Goal: Task Accomplishment & Management: Complete application form

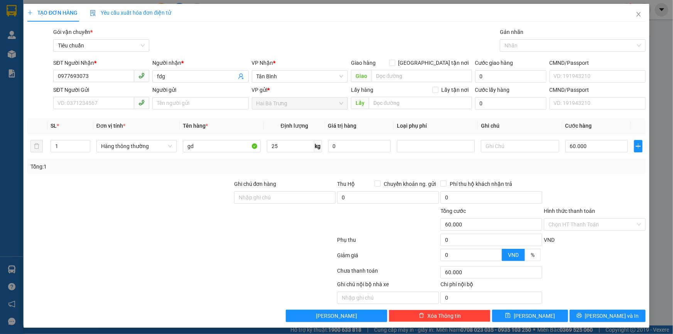
click at [308, 28] on div "Gói vận chuyển * Tiêu chuẩn Gán nhãn Nhãn" at bounding box center [349, 41] width 595 height 27
click at [636, 16] on icon "close" at bounding box center [638, 14] width 4 height 5
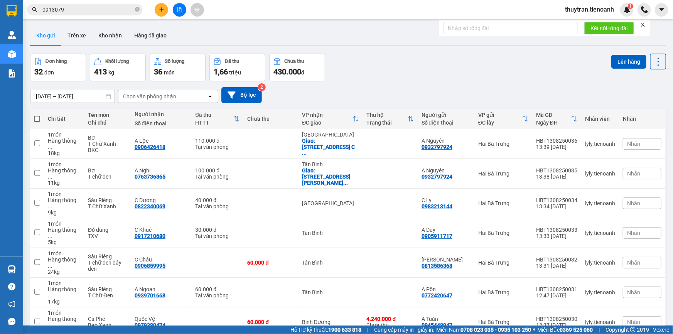
click at [402, 42] on div "Kho gửi Trên xe Kho nhận Hàng đã giao" at bounding box center [348, 36] width 636 height 20
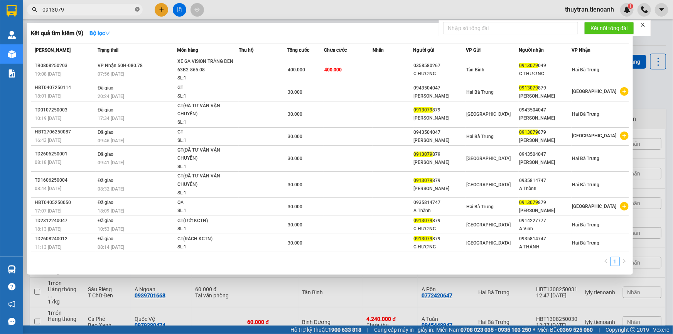
click at [136, 11] on icon "close-circle" at bounding box center [137, 9] width 5 height 5
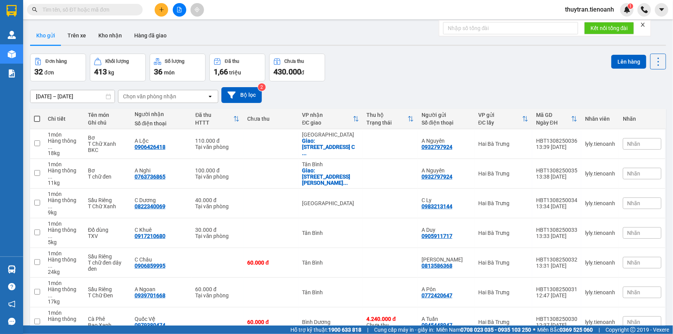
paste input "0347844933"
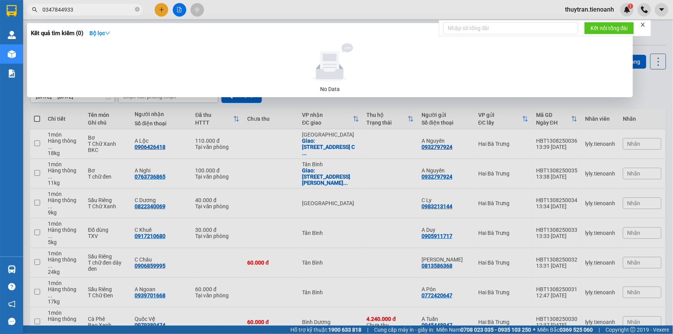
type input "0347844933"
click at [139, 10] on icon "close-circle" at bounding box center [137, 9] width 5 height 5
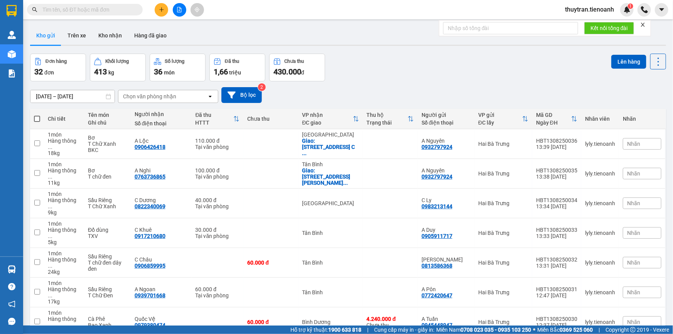
drag, startPoint x: 106, startPoint y: 15, endPoint x: 66, endPoint y: 11, distance: 40.0
paste input "0865908055"
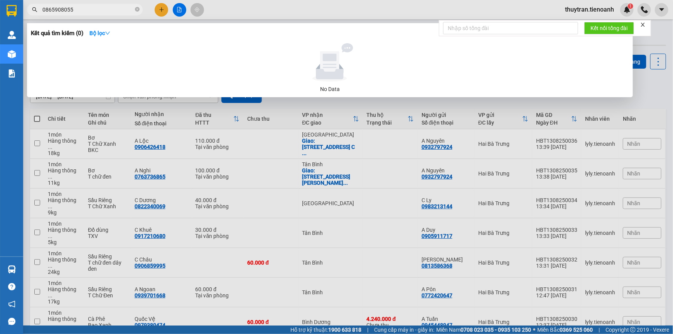
type input "0865908055"
click at [162, 13] on div at bounding box center [336, 167] width 673 height 334
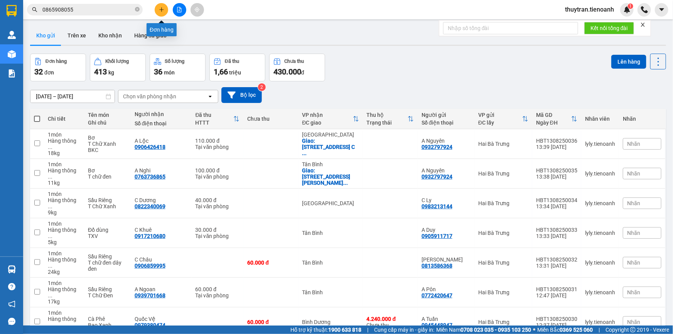
click at [162, 13] on button at bounding box center [161, 9] width 13 height 13
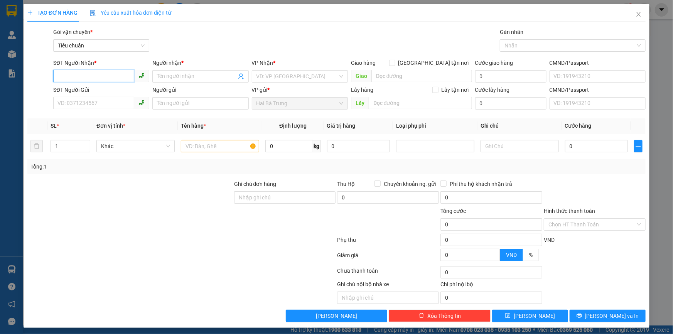
click at [71, 73] on input "SĐT Người Nhận *" at bounding box center [93, 76] width 81 height 12
paste input "0865908055"
type input "0865908055"
click at [165, 78] on input "Người nhận *" at bounding box center [196, 76] width 79 height 8
type input "sfsdf"
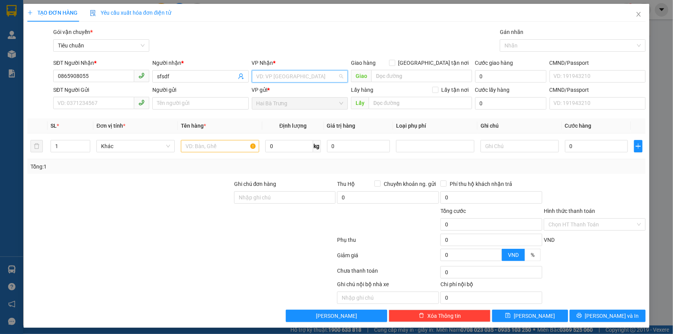
click at [266, 74] on input "search" at bounding box center [296, 77] width 81 height 12
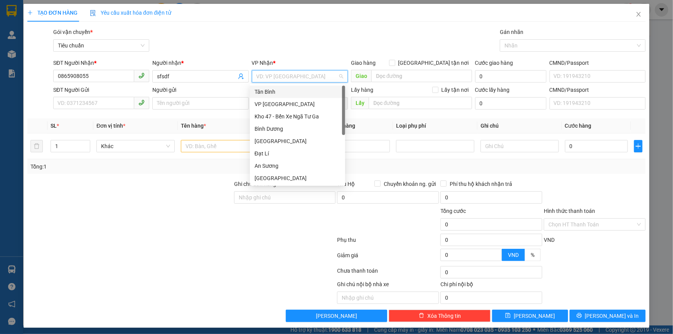
click at [274, 87] on div "Tân Bình" at bounding box center [297, 92] width 95 height 12
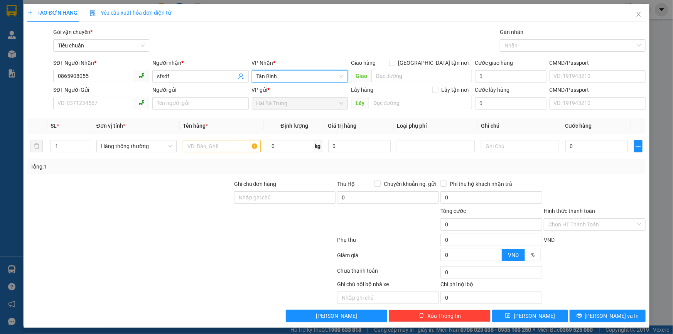
click at [312, 37] on div "Gói vận chuyển * Tiêu chuẩn Gán nhãn Nhãn" at bounding box center [349, 41] width 595 height 27
click at [231, 145] on input "text" at bounding box center [222, 146] width 78 height 12
type input "jkhk"
click at [276, 171] on div "Tổng: 1" at bounding box center [336, 166] width 618 height 15
click at [281, 148] on input "0" at bounding box center [290, 146] width 47 height 12
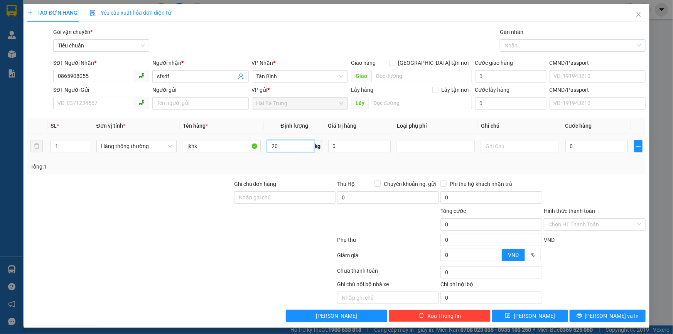
type input "20"
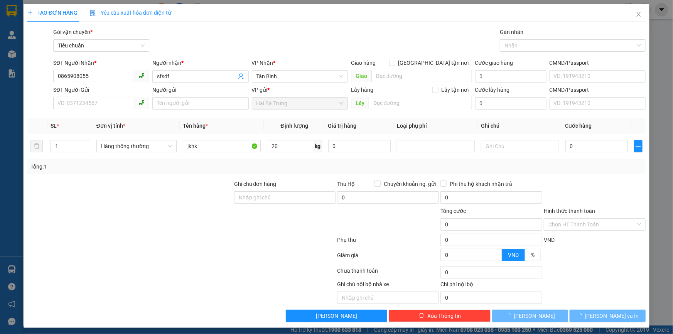
click at [246, 282] on div at bounding box center [271, 292] width 129 height 24
type input "55.000"
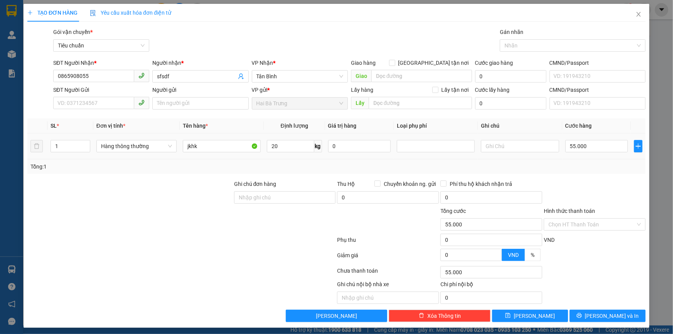
click at [596, 152] on div "55.000" at bounding box center [596, 145] width 63 height 15
click at [591, 172] on div "Tổng: 1" at bounding box center [336, 166] width 618 height 15
click at [288, 50] on div "Gói vận chuyển * Tiêu chuẩn Gán nhãn Nhãn" at bounding box center [349, 41] width 595 height 27
click at [281, 147] on input "20" at bounding box center [290, 146] width 47 height 12
click at [69, 146] on input "1" at bounding box center [70, 146] width 39 height 12
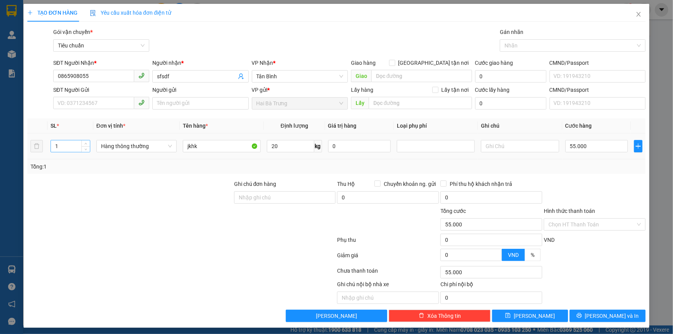
click at [69, 146] on input "1" at bounding box center [70, 146] width 39 height 12
click at [69, 144] on input "1" at bounding box center [70, 146] width 39 height 12
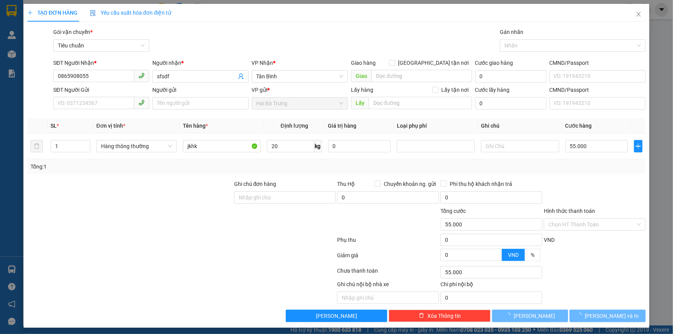
click at [127, 177] on div "Transit Pickup Surcharge Ids Transit Deliver Surcharge Ids Transit Deliver Surc…" at bounding box center [336, 175] width 618 height 294
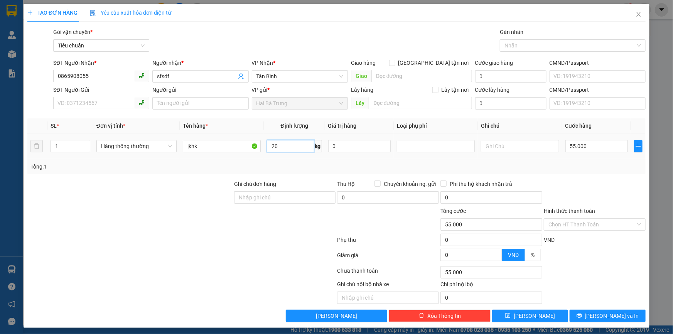
click at [295, 145] on input "20" at bounding box center [290, 146] width 47 height 12
type input "22"
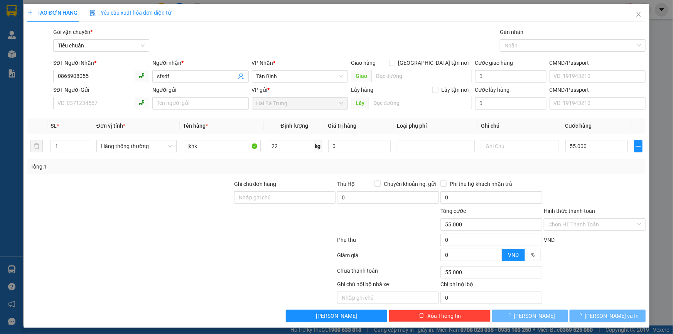
click at [288, 226] on div at bounding box center [284, 220] width 103 height 27
type input "60.000"
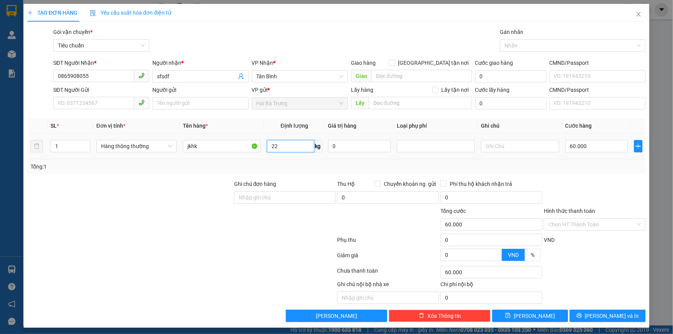
click at [285, 147] on input "22" at bounding box center [290, 146] width 47 height 12
click at [274, 163] on div "Tổng: 1" at bounding box center [336, 166] width 612 height 8
click at [276, 140] on input "22" at bounding box center [290, 146] width 47 height 12
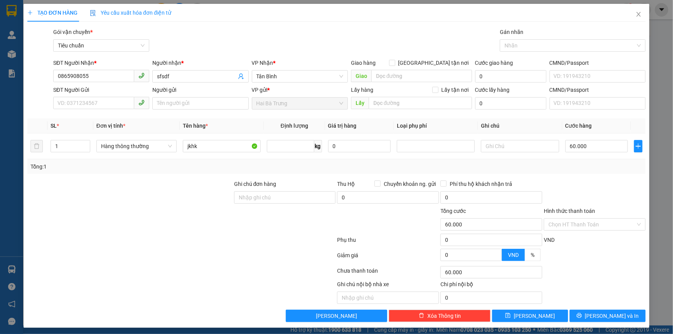
type input "0"
click at [283, 185] on div "Ghi chú đơn hàng" at bounding box center [285, 186] width 102 height 12
type input "0"
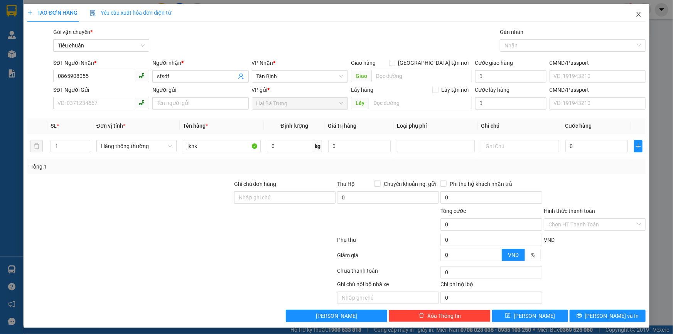
click at [636, 15] on icon "close" at bounding box center [638, 14] width 6 height 6
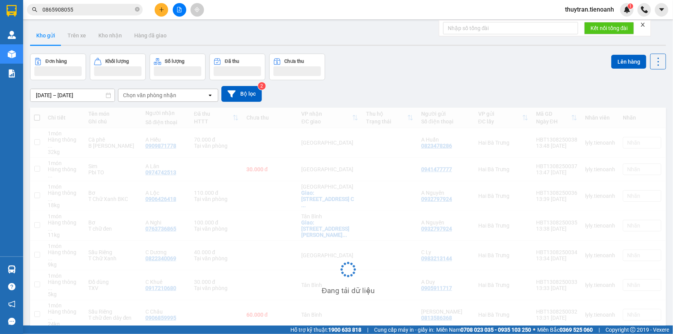
click at [124, 15] on div "Kết quả tìm kiếm ( 0 ) Bộ lọc No Data 0865908055" at bounding box center [75, 9] width 150 height 13
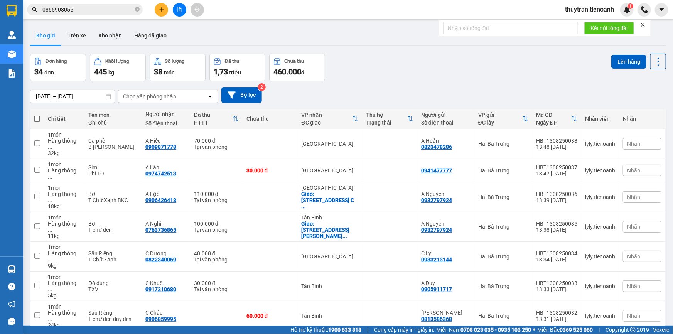
click at [116, 10] on input "0865908055" at bounding box center [87, 9] width 91 height 8
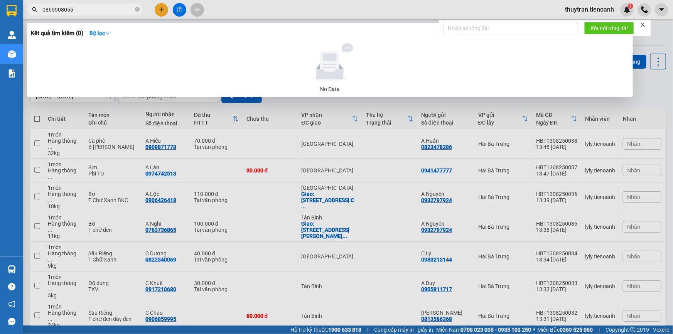
click at [116, 10] on input "0865908055" at bounding box center [87, 9] width 91 height 8
paste input "978764322"
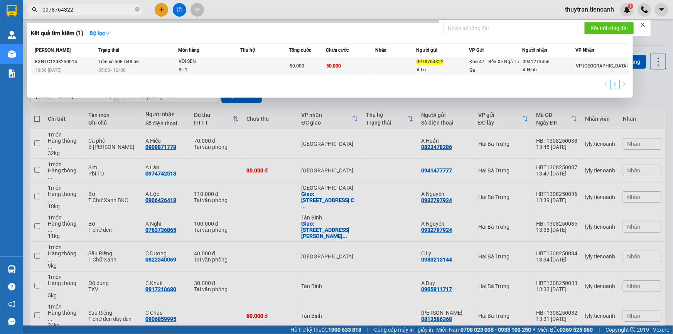
type input "0978764322"
click at [152, 61] on td "Trên xe 50F-048.56 05:00 - 12/08" at bounding box center [137, 66] width 82 height 18
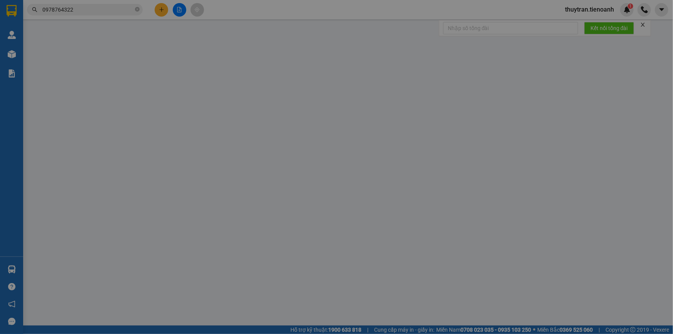
type input "0941273456"
type input "A Ninh"
type input "0978764322"
type input "A Lư"
type input "50.000"
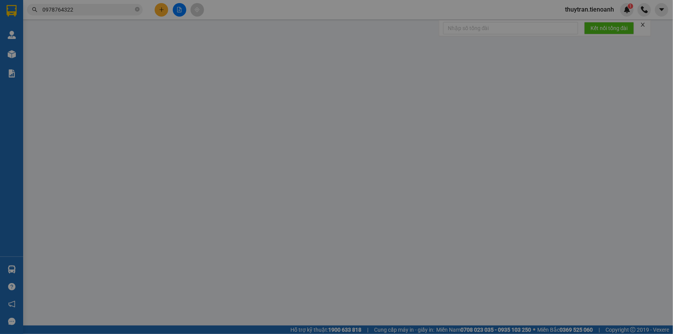
type input "50.000"
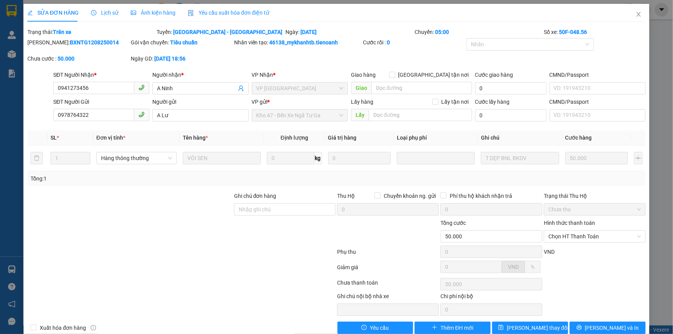
click at [96, 12] on span "Lịch sử" at bounding box center [104, 13] width 27 height 6
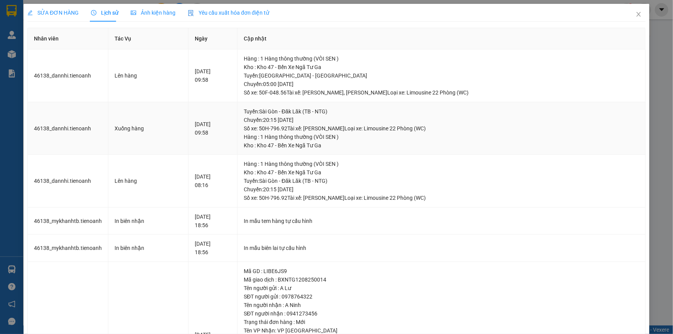
click at [282, 128] on div "Tuyến : Sài Gòn - Đăk Lăk (TB - NTG) Chuyến: 20:15 ngày 12-08-2025 Số xe: 50H-7…" at bounding box center [441, 119] width 395 height 25
drag, startPoint x: 277, startPoint y: 121, endPoint x: 332, endPoint y: 128, distance: 55.2
click at [332, 128] on div "Tuyến : Sài Gòn - Đăk Lăk (TB - NTG) Chuyến: 20:15 ngày 12-08-2025 Số xe: 50H-7…" at bounding box center [441, 119] width 395 height 25
click at [303, 127] on div "Tuyến : Sài Gòn - Đăk Lăk (TB - NTG) Chuyến: 20:15 ngày 12-08-2025 Số xe: 50H-7…" at bounding box center [441, 119] width 395 height 25
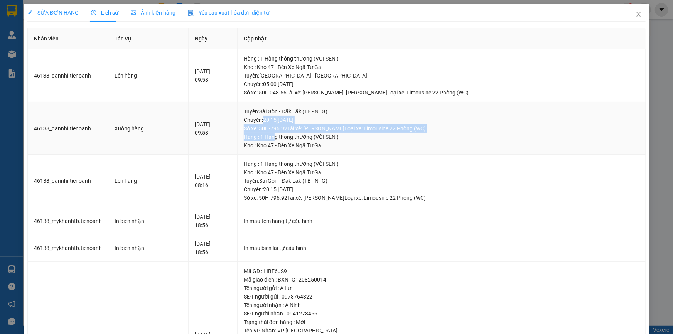
drag, startPoint x: 272, startPoint y: 121, endPoint x: 285, endPoint y: 134, distance: 18.0
click at [285, 134] on div "Tuyến : Sài Gòn - Đăk Lăk (TB - NTG) Chuyến: 20:15 ngày 12-08-2025 Số xe: 50H-7…" at bounding box center [441, 128] width 395 height 42
click at [285, 134] on div "Hàng : 1 Hàng thông thường (VÒI SEN )" at bounding box center [441, 137] width 395 height 8
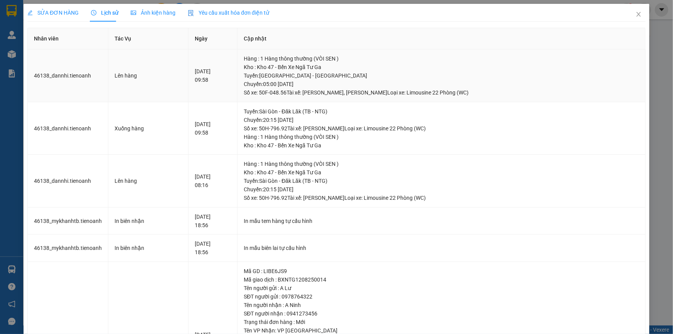
click at [269, 73] on div "Tuyến : Sài Gòn - Đà Lạt Chuyến: 05:00 ngày 12-08-2025 Số xe: 50F-048.56 Tài xế…" at bounding box center [441, 83] width 395 height 25
drag, startPoint x: 273, startPoint y: 85, endPoint x: 362, endPoint y: 80, distance: 89.2
click at [362, 80] on div "Tuyến : Sài Gòn - Đà Lạt Chuyến: 05:00 ngày 12-08-2025 Số xe: 50F-048.56 Tài xế…" at bounding box center [441, 83] width 395 height 25
click at [307, 93] on div "Tuyến : Sài Gòn - Đà Lạt Chuyến: 05:00 ngày 12-08-2025 Số xe: 50F-048.56 Tài xế…" at bounding box center [441, 83] width 395 height 25
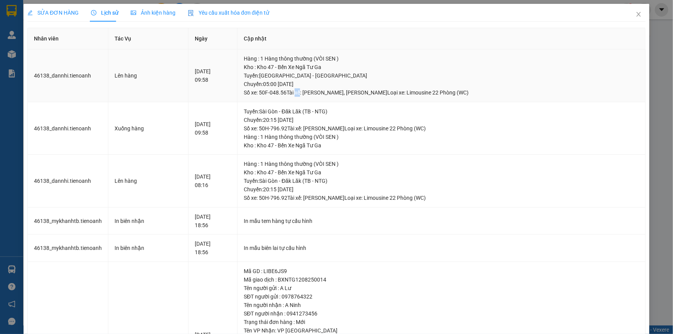
click at [307, 93] on div "Tuyến : Sài Gòn - Đà Lạt Chuyến: 05:00 ngày 12-08-2025 Số xe: 50F-048.56 Tài xế…" at bounding box center [441, 83] width 395 height 25
click at [296, 81] on div "Tuyến : Sài Gòn - Đà Lạt Chuyến: 05:00 ngày 12-08-2025 Số xe: 50F-048.56 Tài xế…" at bounding box center [441, 83] width 395 height 25
click at [290, 96] on div "Tuyến : Sài Gòn - Đà Lạt Chuyến: 05:00 ngày 12-08-2025 Số xe: 50F-048.56 Tài xế…" at bounding box center [441, 83] width 395 height 25
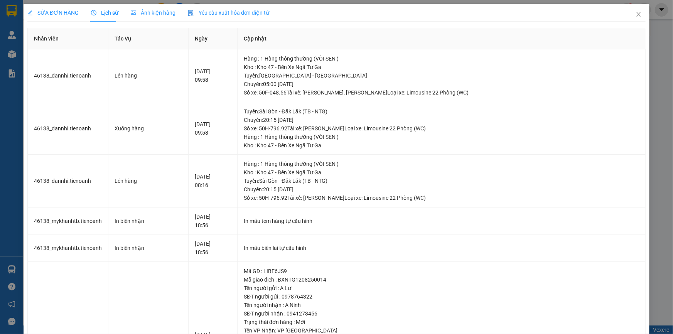
click at [56, 14] on span "SỬA ĐƠN HÀNG" at bounding box center [52, 13] width 51 height 6
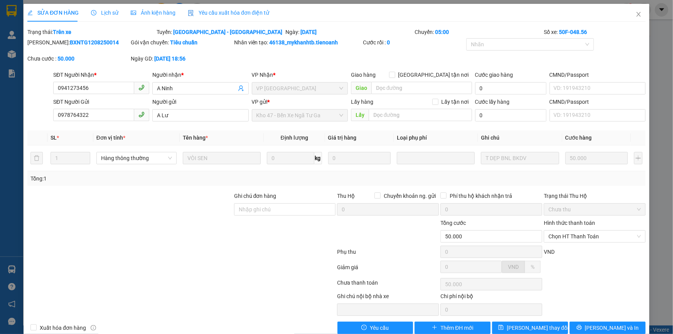
click at [99, 17] on div "Lịch sử" at bounding box center [104, 13] width 27 height 18
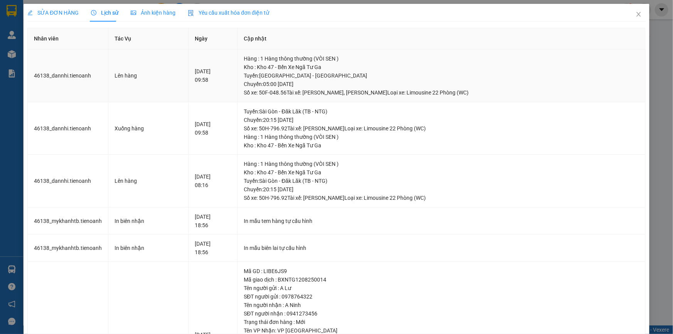
click at [285, 92] on div "Tuyến : Sài Gòn - Đà Lạt Chuyến: 05:00 ngày 12-08-2025 Số xe: 50F-048.56 Tài xế…" at bounding box center [441, 83] width 395 height 25
click at [61, 12] on span "SỬA ĐƠN HÀNG" at bounding box center [52, 13] width 51 height 6
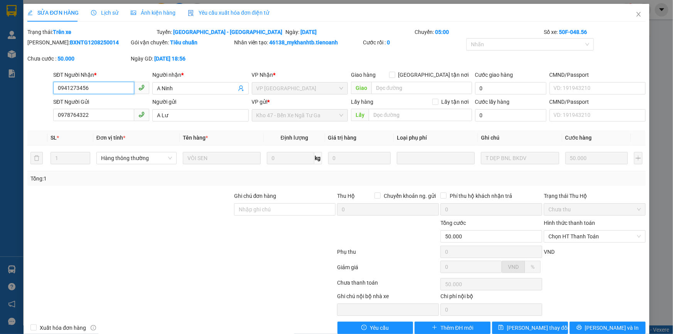
drag, startPoint x: 74, startPoint y: 91, endPoint x: 88, endPoint y: 95, distance: 14.5
click at [88, 95] on div "SĐT Người Nhận * 0941273456 0941273456" at bounding box center [101, 84] width 96 height 27
click at [116, 67] on div "Chưa cước : 50.000" at bounding box center [78, 62] width 103 height 16
click at [96, 8] on div "Lịch sử" at bounding box center [104, 12] width 27 height 8
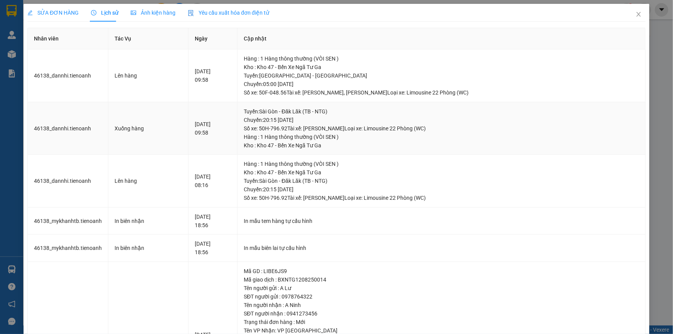
click at [329, 103] on td "Tuyến : Sài Gòn - Đăk Lăk (TB - NTG) Chuyến: 20:15 ngày 12-08-2025 Số xe: 50H-7…" at bounding box center [441, 128] width 408 height 53
click at [290, 83] on div "Tuyến : Sài Gòn - Đà Lạt Chuyến: 05:00 ngày 12-08-2025 Số xe: 50F-048.56 Tài xế…" at bounding box center [441, 83] width 395 height 25
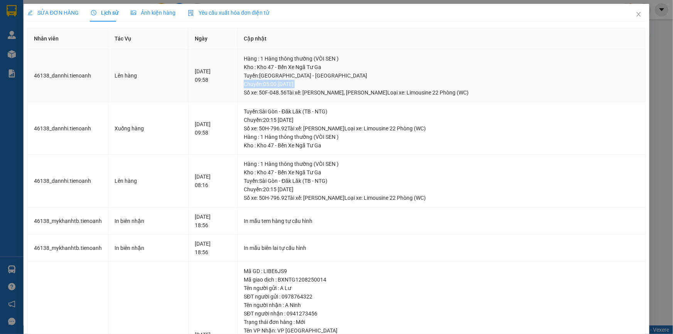
click at [290, 83] on div "Tuyến : Sài Gòn - Đà Lạt Chuyến: 05:00 ngày 12-08-2025 Số xe: 50F-048.56 Tài xế…" at bounding box center [441, 83] width 395 height 25
click at [281, 97] on td "Hàng : 1 Hàng thông thường (VÒI SEN ) Kho : Kho 47 - Bến Xe Ngã Tư Ga Tuyến : S…" at bounding box center [441, 75] width 408 height 53
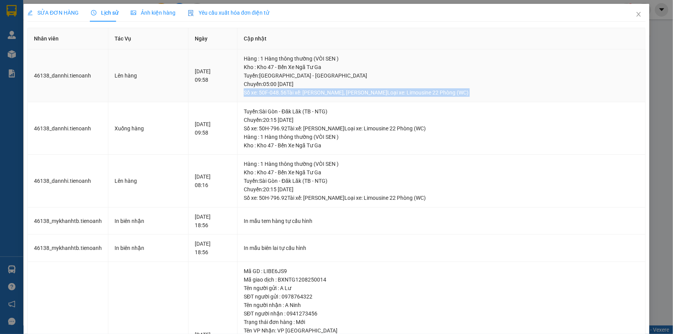
click at [281, 97] on td "Hàng : 1 Hàng thông thường (VÒI SEN ) Kho : Kho 47 - Bến Xe Ngã Tư Ga Tuyến : S…" at bounding box center [441, 75] width 408 height 53
click at [71, 12] on span "SỬA ĐƠN HÀNG" at bounding box center [52, 13] width 51 height 6
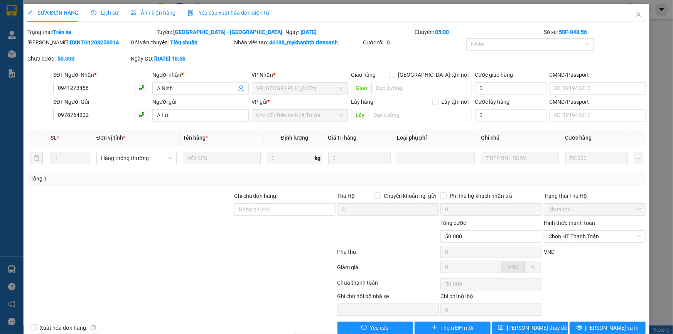
click at [107, 62] on div "Chưa cước : 50.000" at bounding box center [78, 58] width 102 height 8
click at [637, 13] on span "Close" at bounding box center [639, 15] width 22 height 22
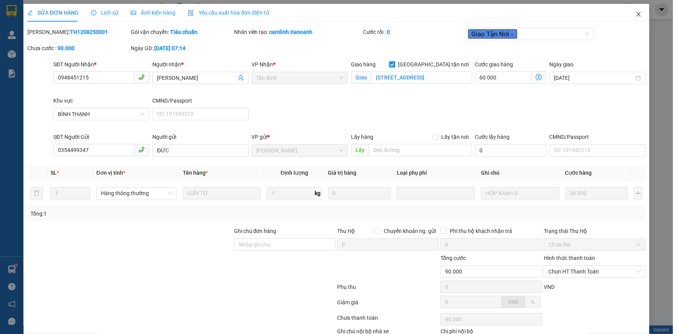
scroll to position [49, 0]
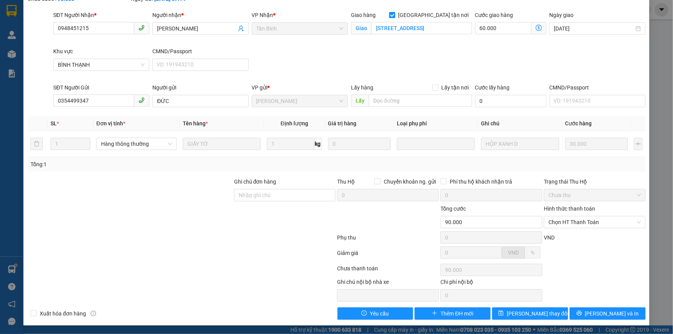
click at [588, 266] on div "Chọn HT Thanh Toán" at bounding box center [594, 269] width 103 height 15
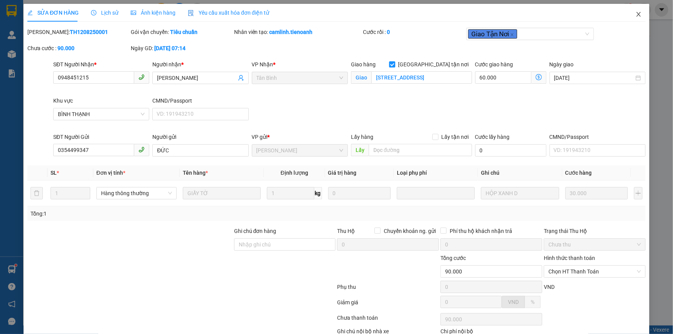
click at [633, 18] on span "Close" at bounding box center [639, 15] width 22 height 22
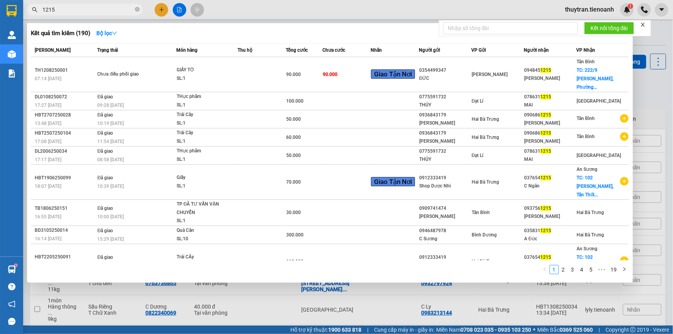
click at [84, 8] on input "1215" at bounding box center [87, 9] width 91 height 8
type input "0"
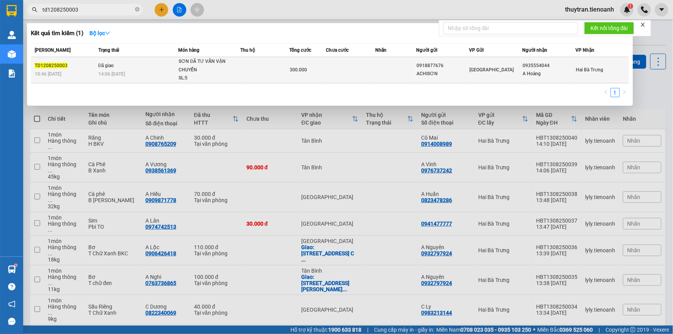
type input "td1208250003"
click at [238, 67] on span "SƠN ĐÃ TƯ VẤN VẬN CHUYỂN SL: 5" at bounding box center [209, 69] width 61 height 25
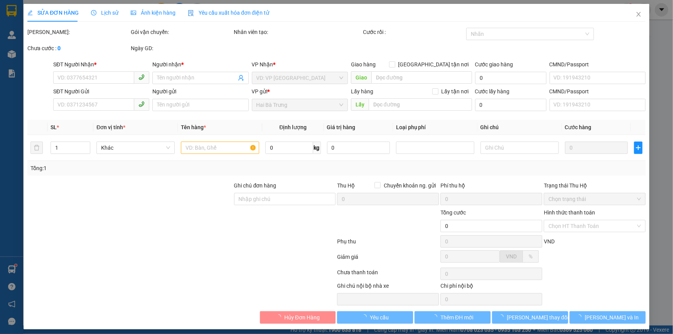
type input "0935554044"
type input "A Hoàng"
type input "0918877676"
type input "ACHISƠN"
type input "ĐÃ TƯ VẤN VẬN CHUYỂN"
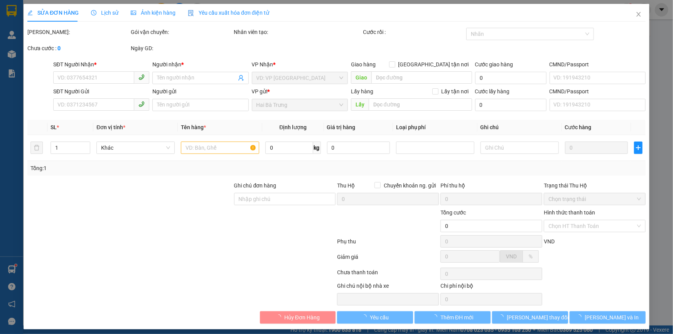
type input "300.000"
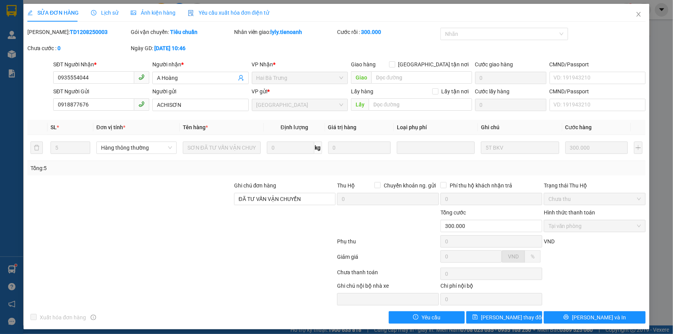
click at [278, 240] on div at bounding box center [182, 242] width 310 height 15
click at [281, 204] on input "ĐÃ TƯ VẤN VẬN CHUYỂN" at bounding box center [285, 199] width 102 height 12
click at [262, 231] on div at bounding box center [284, 221] width 103 height 27
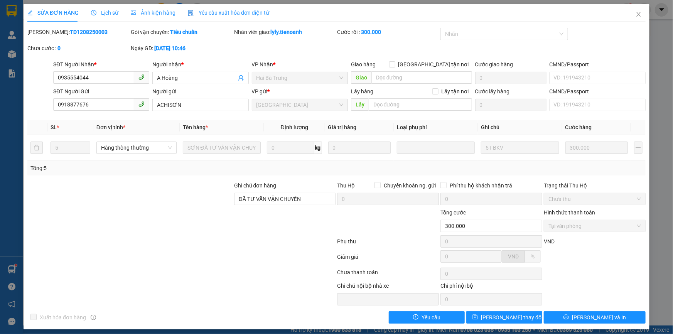
click at [262, 231] on div at bounding box center [284, 221] width 103 height 27
click at [253, 232] on div at bounding box center [284, 221] width 103 height 27
click at [180, 278] on div at bounding box center [182, 273] width 310 height 15
click at [423, 229] on div at bounding box center [387, 221] width 103 height 27
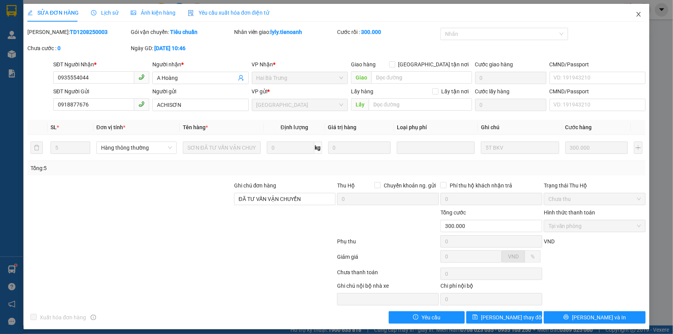
click at [635, 19] on span "Close" at bounding box center [639, 15] width 22 height 22
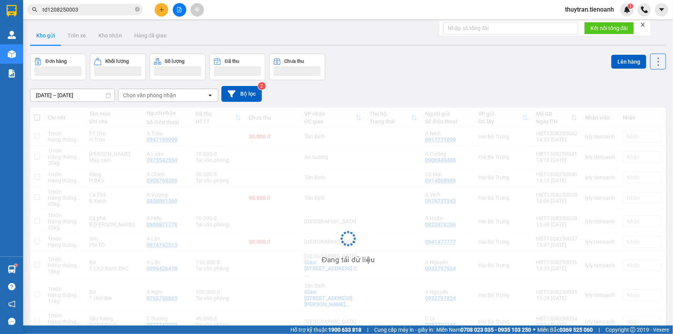
click at [330, 34] on div "Kho gửi Trên xe Kho nhận Hàng đã giao" at bounding box center [348, 36] width 636 height 20
